Goal: Check status: Check status

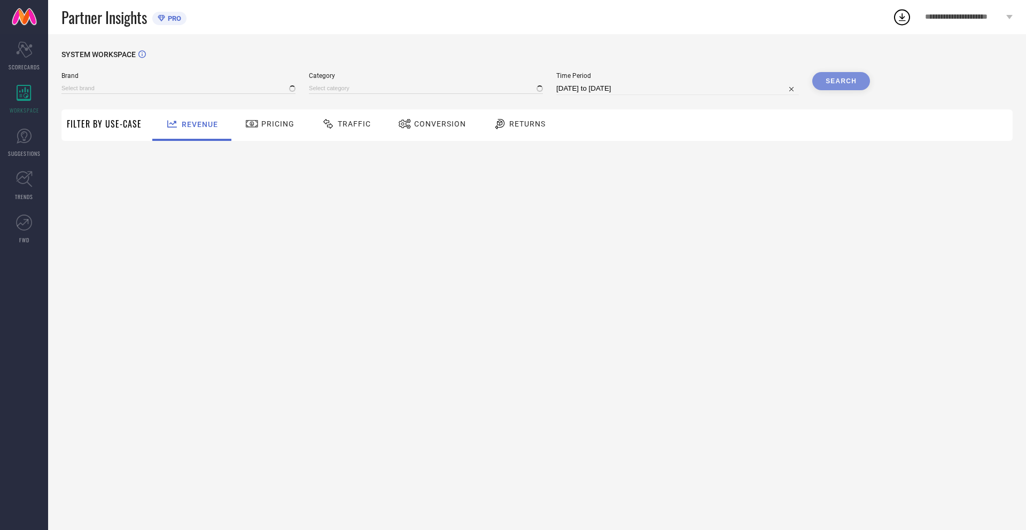
type input "NIKE"
type input "All"
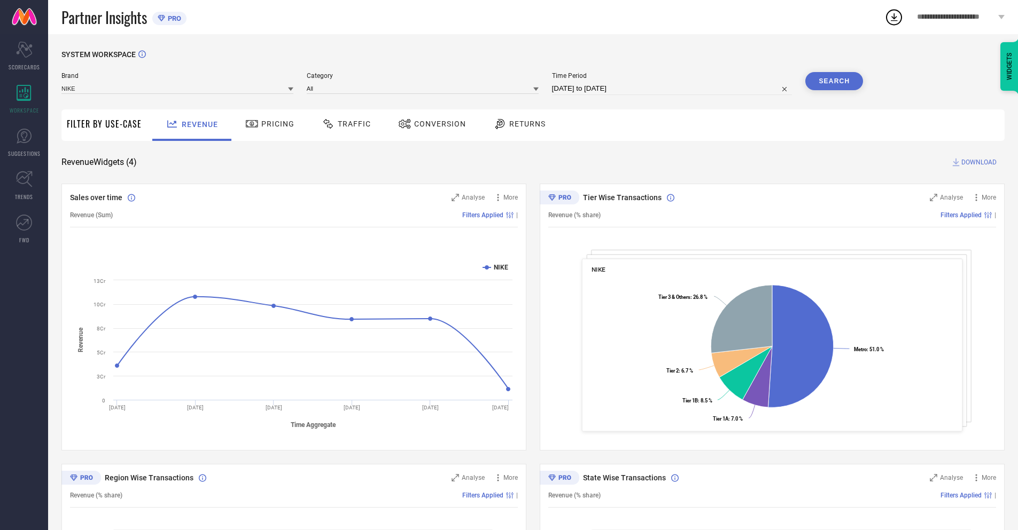
click at [428, 125] on span "Conversion" at bounding box center [440, 124] width 52 height 9
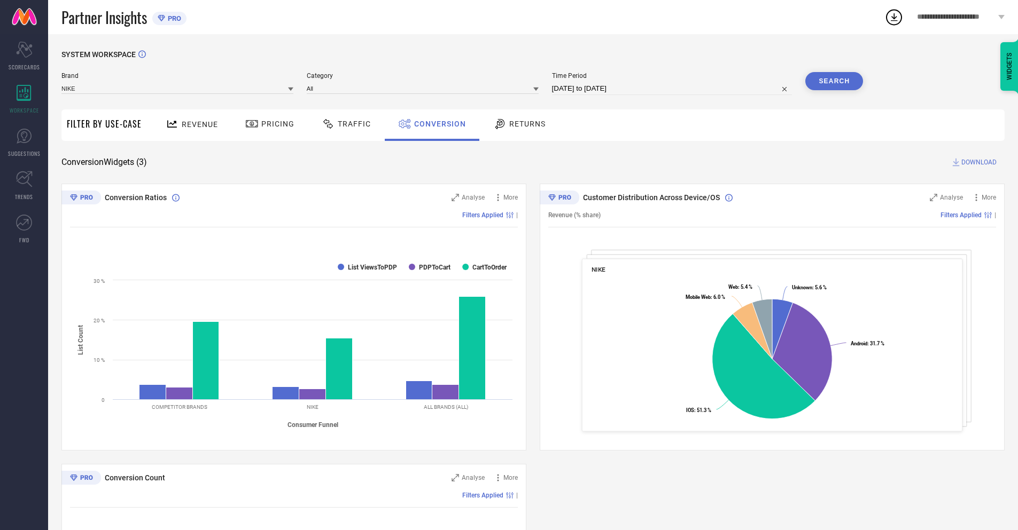
click at [671, 89] on input "[DATE] to [DATE]" at bounding box center [672, 88] width 240 height 13
select select "6"
select select "2025"
select select "7"
select select "2025"
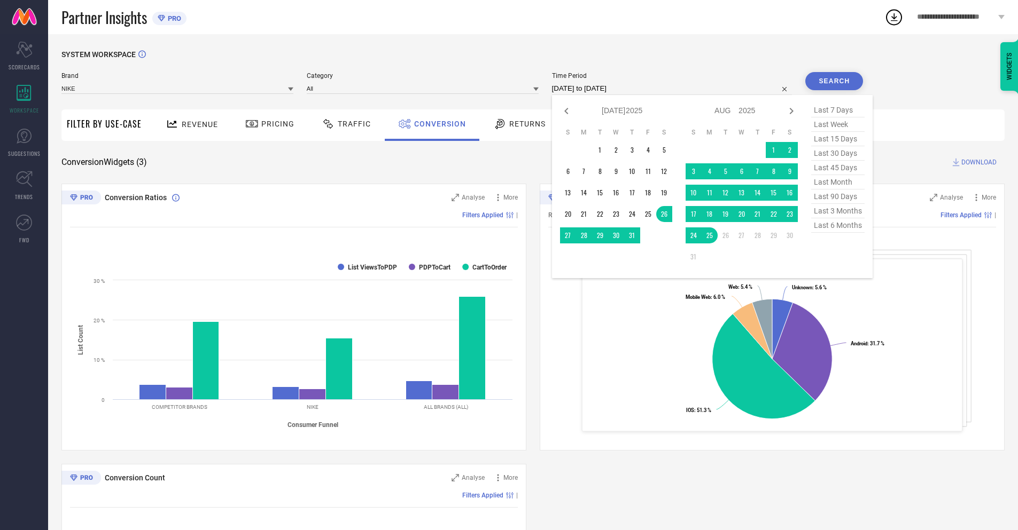
select select "7"
select select "2025"
select select "8"
select select "2025"
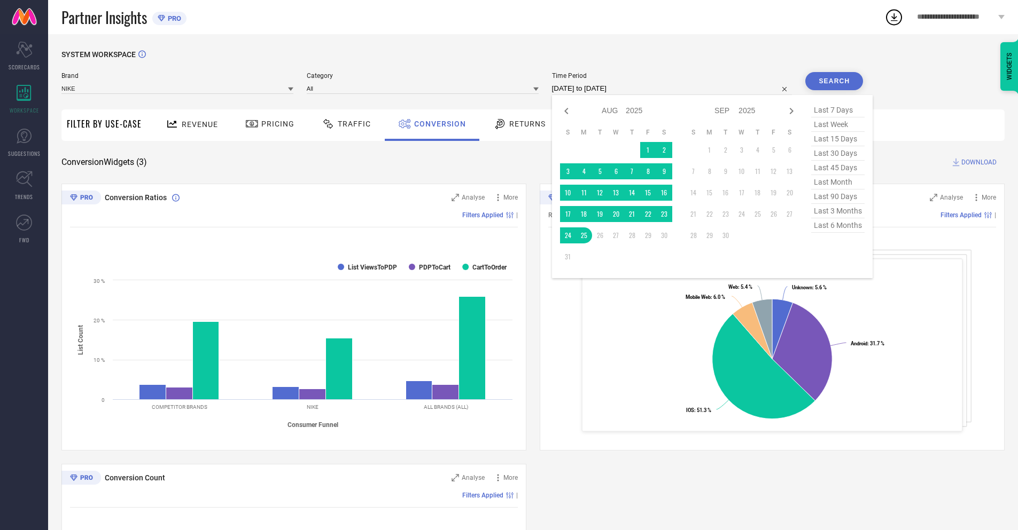
click at [582, 236] on td "25" at bounding box center [584, 236] width 16 height 16
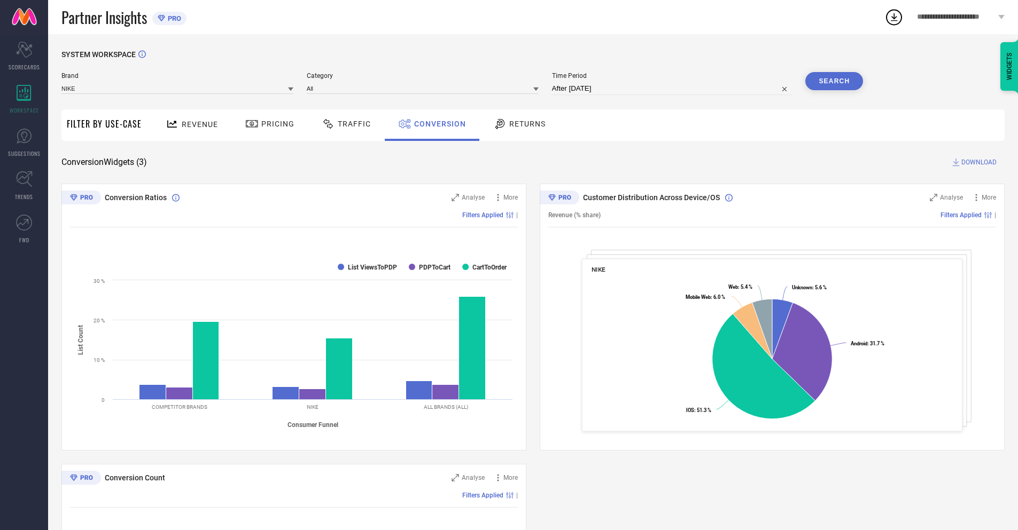
type input "[DATE] to [DATE]"
click at [834, 81] on button "Search" at bounding box center [834, 81] width 58 height 18
